Goal: Transaction & Acquisition: Purchase product/service

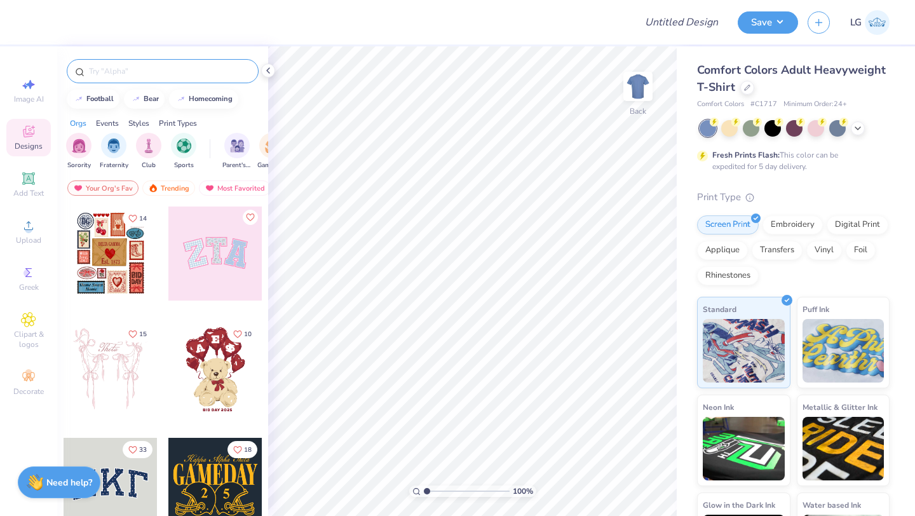
click at [171, 74] on input "text" at bounding box center [169, 71] width 163 height 13
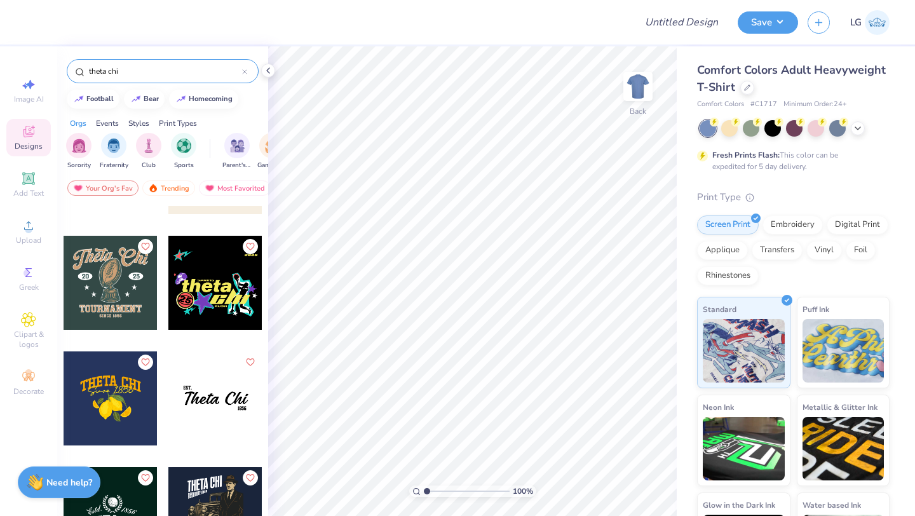
scroll to position [121, 0]
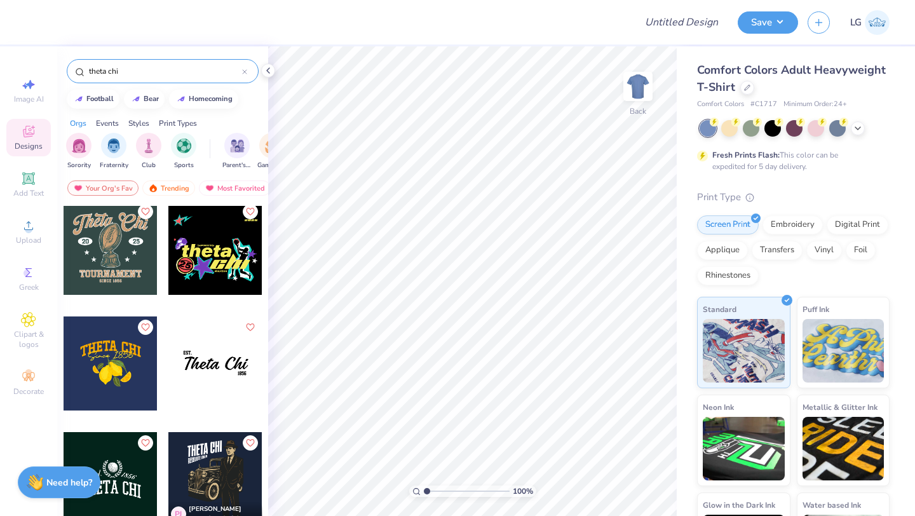
type input "theta chi"
drag, startPoint x: 252, startPoint y: 155, endPoint x: 246, endPoint y: 196, distance: 41.8
click at [246, 196] on div "theta chi football bear homecoming Orgs Events Styles Print Types Sorority Frat…" at bounding box center [162, 304] width 211 height 516
click at [229, 119] on div "Orgs Events Styles Print Types" at bounding box center [162, 120] width 211 height 18
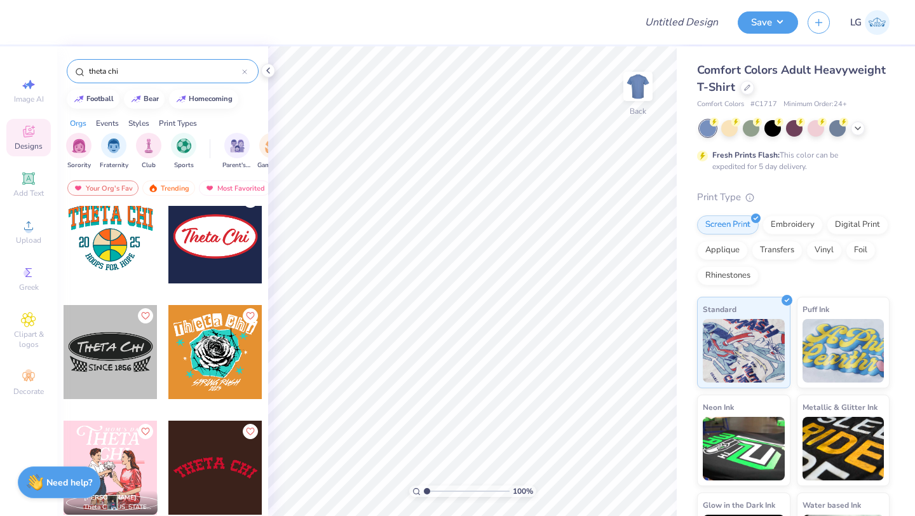
scroll to position [2354, 0]
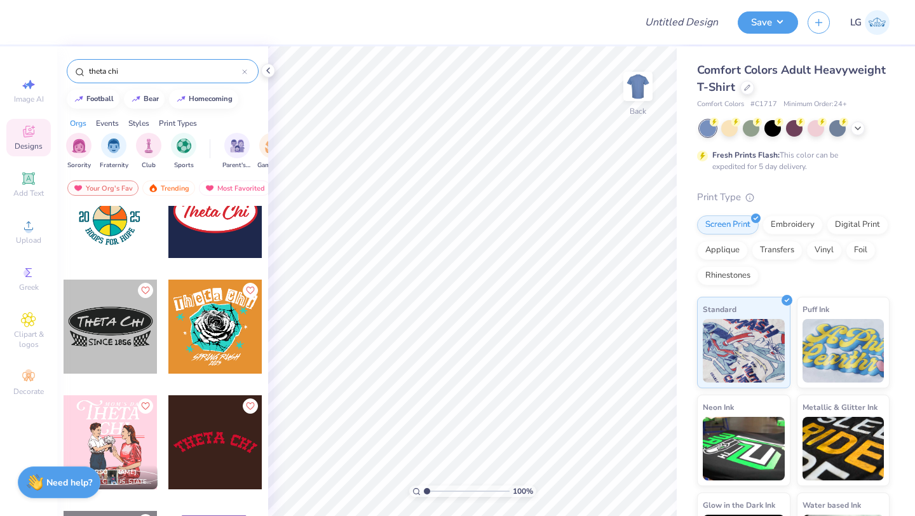
drag, startPoint x: 164, startPoint y: 70, endPoint x: 44, endPoint y: 69, distance: 120.0
click at [44, 69] on div "Design Title Save LG Image AI Designs Add Text Upload Greek Clipart & logos Dec…" at bounding box center [457, 258] width 915 height 516
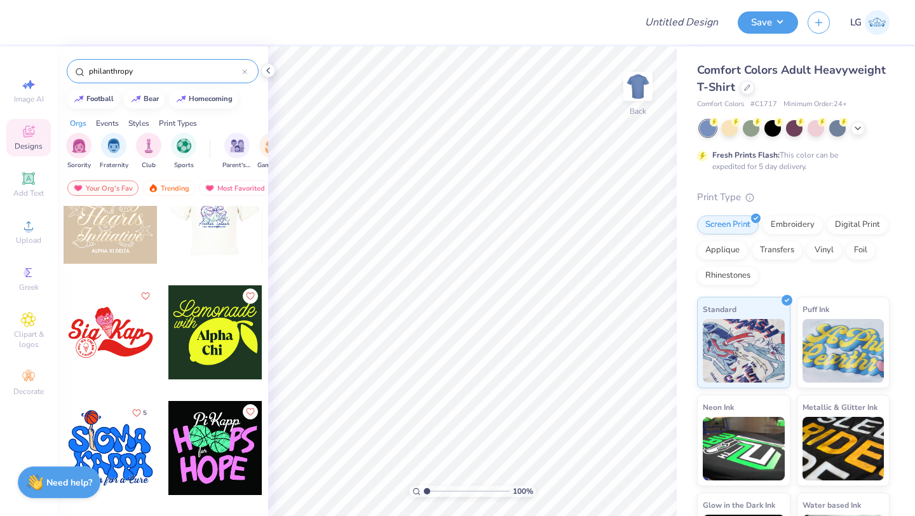
scroll to position [1736, 0]
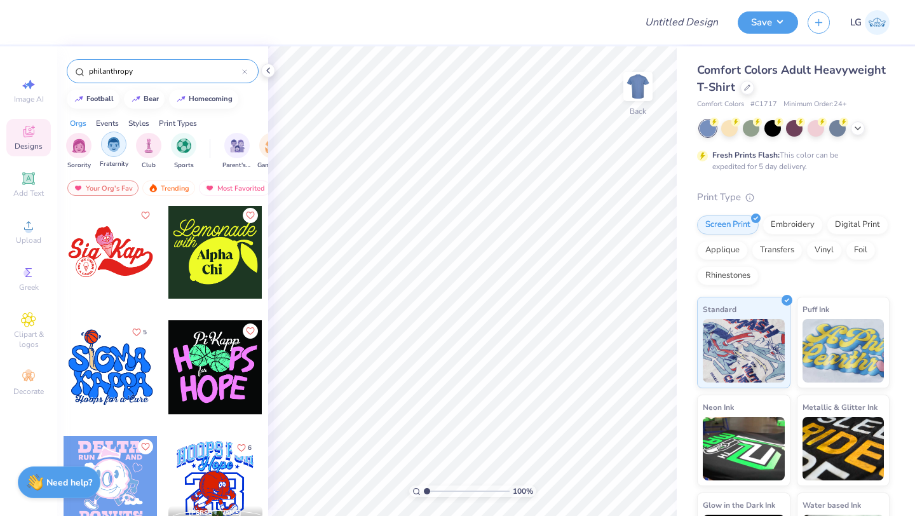
type input "philanthropy"
click at [114, 148] on img "filter for Fraternity" at bounding box center [114, 144] width 14 height 15
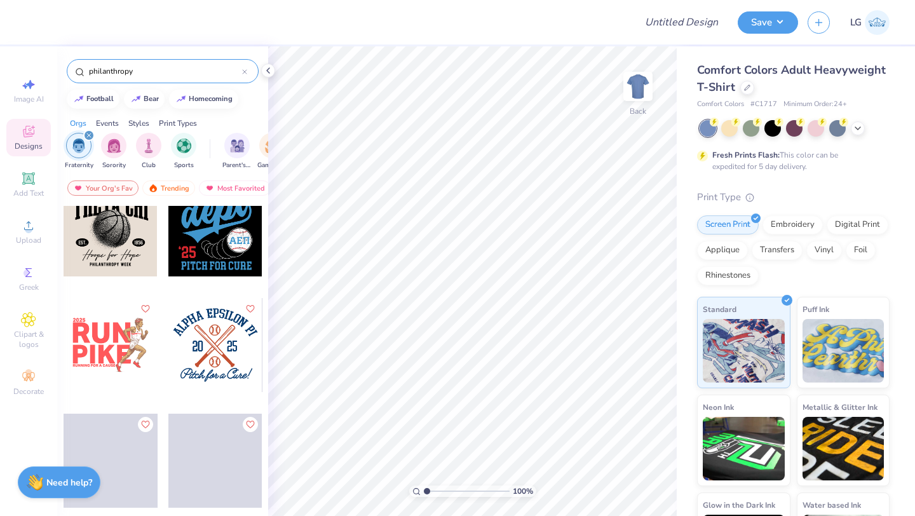
scroll to position [1202, 0]
